Goal: Find specific page/section: Find specific page/section

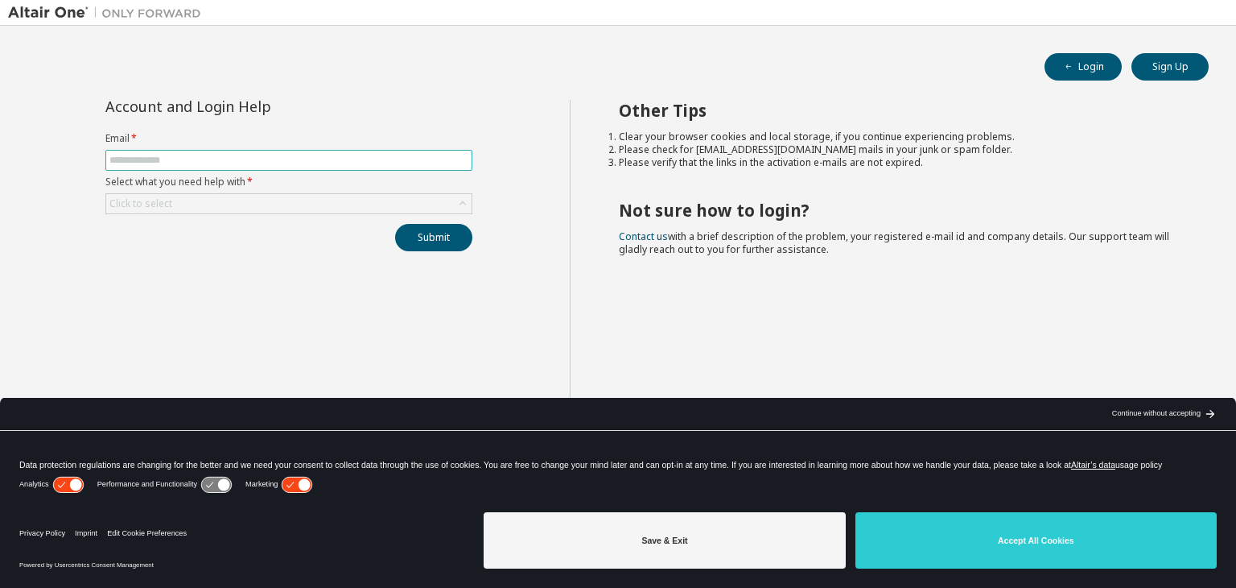
click at [209, 159] on input "text" at bounding box center [288, 160] width 359 height 13
type input "**********"
click at [180, 204] on div "Click to select" at bounding box center [288, 203] width 365 height 19
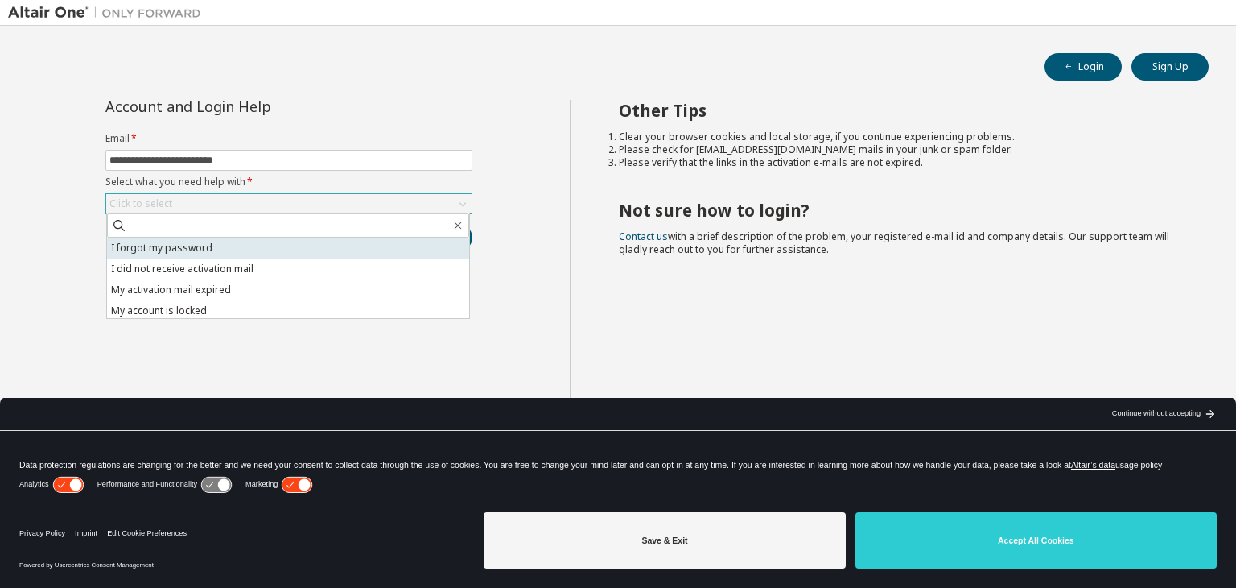
click at [180, 249] on li "I forgot my password" at bounding box center [288, 247] width 362 height 21
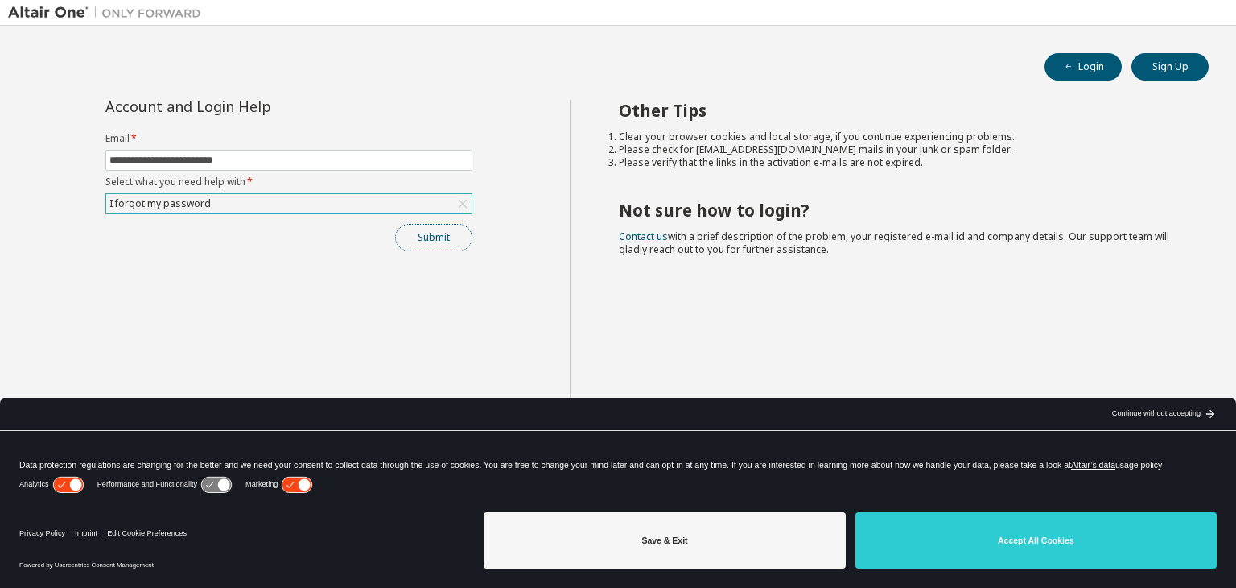
click at [457, 239] on button "Submit" at bounding box center [433, 237] width 77 height 27
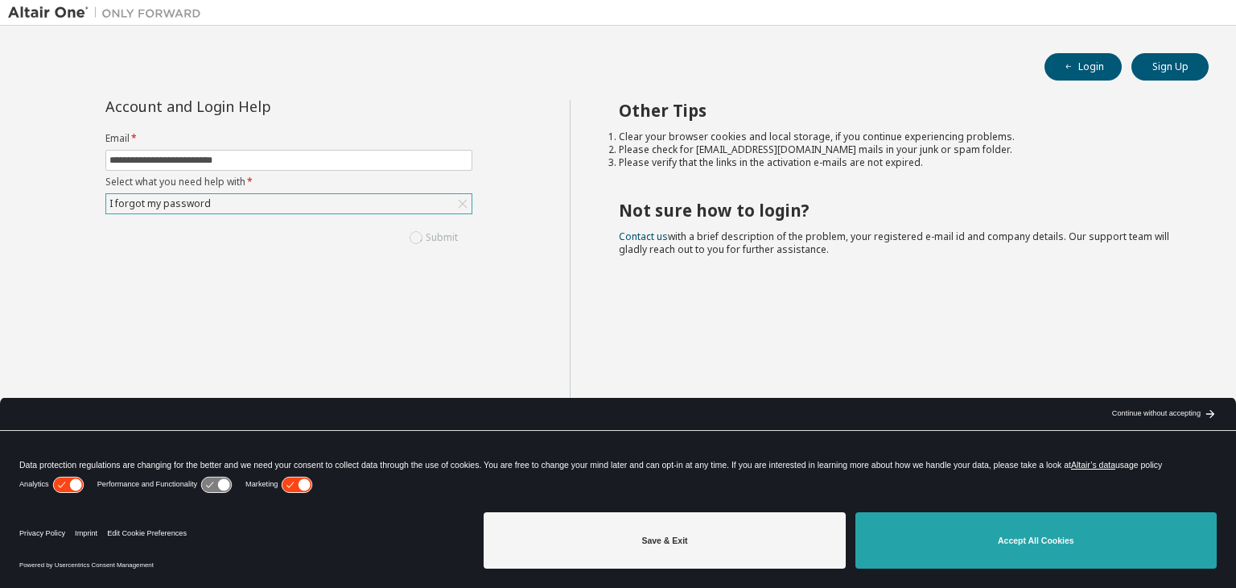
click at [1030, 546] on button "Accept All Cookies" at bounding box center [1036, 540] width 361 height 56
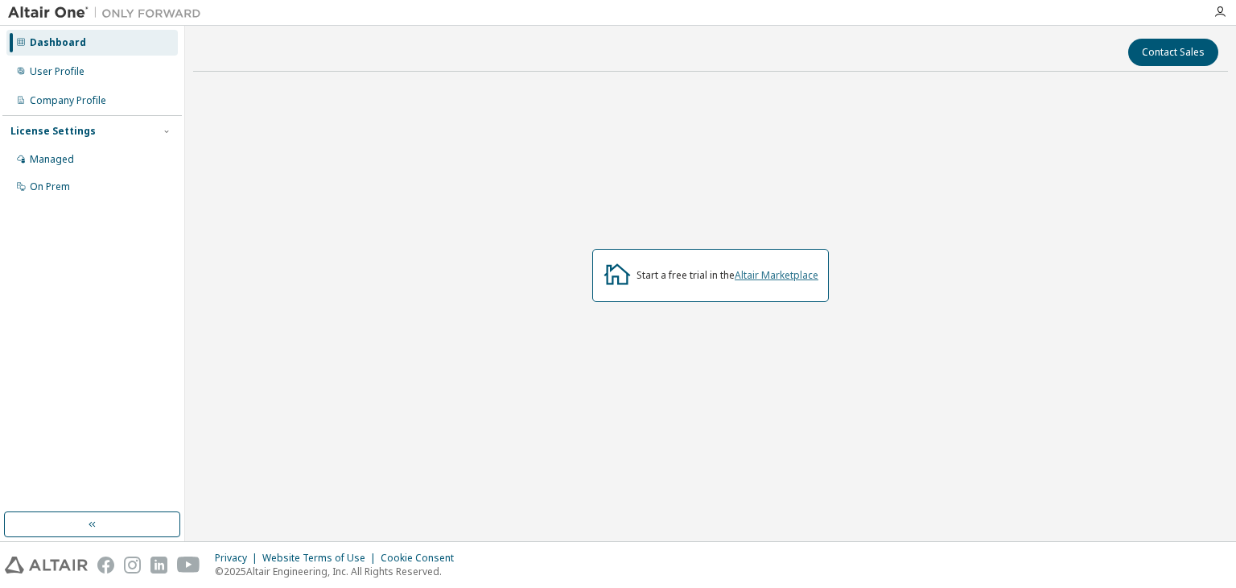
click at [786, 278] on link "Altair Marketplace" at bounding box center [777, 275] width 84 height 14
